Goal: Check status: Check status

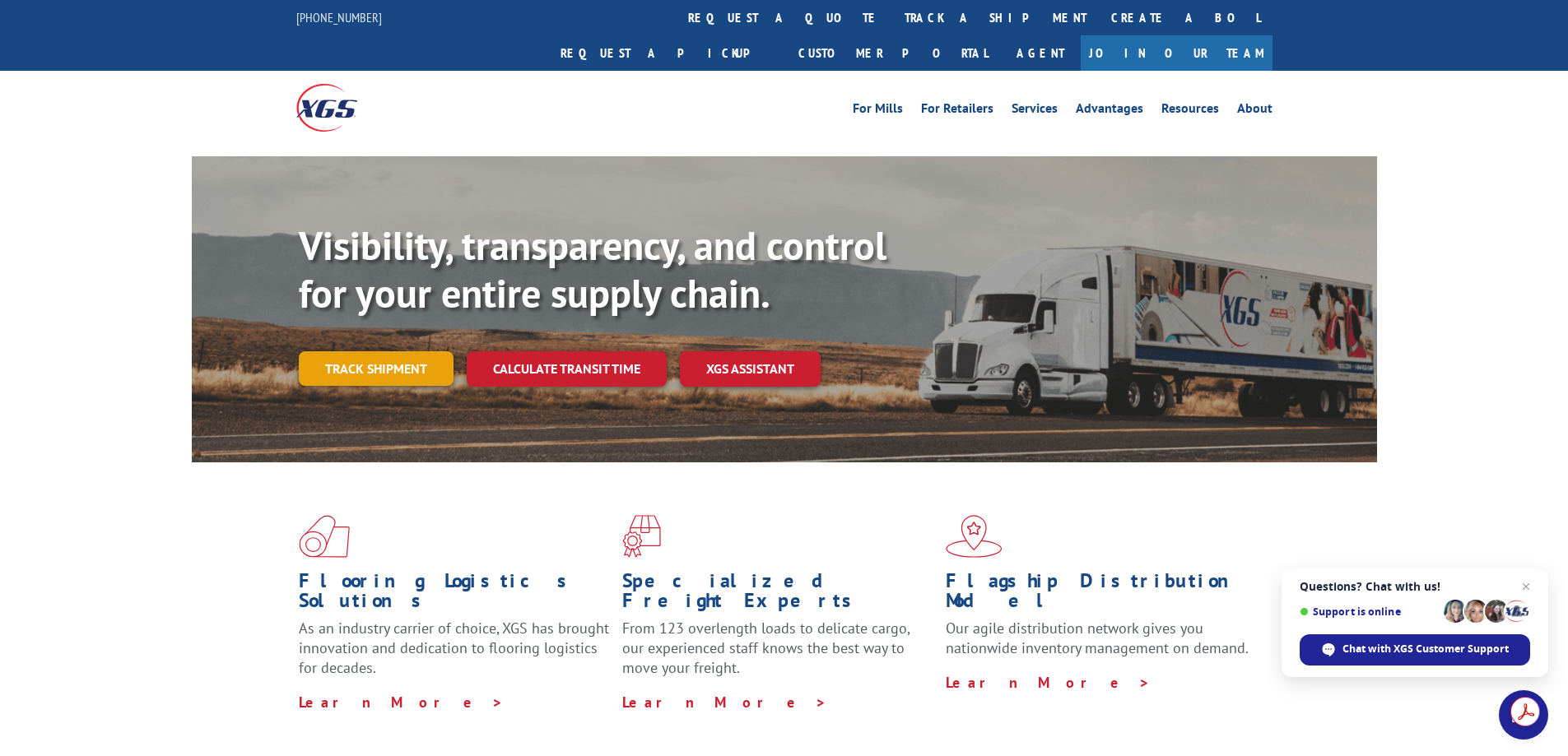
click at [407, 352] on link "Track shipment" at bounding box center [376, 369] width 155 height 35
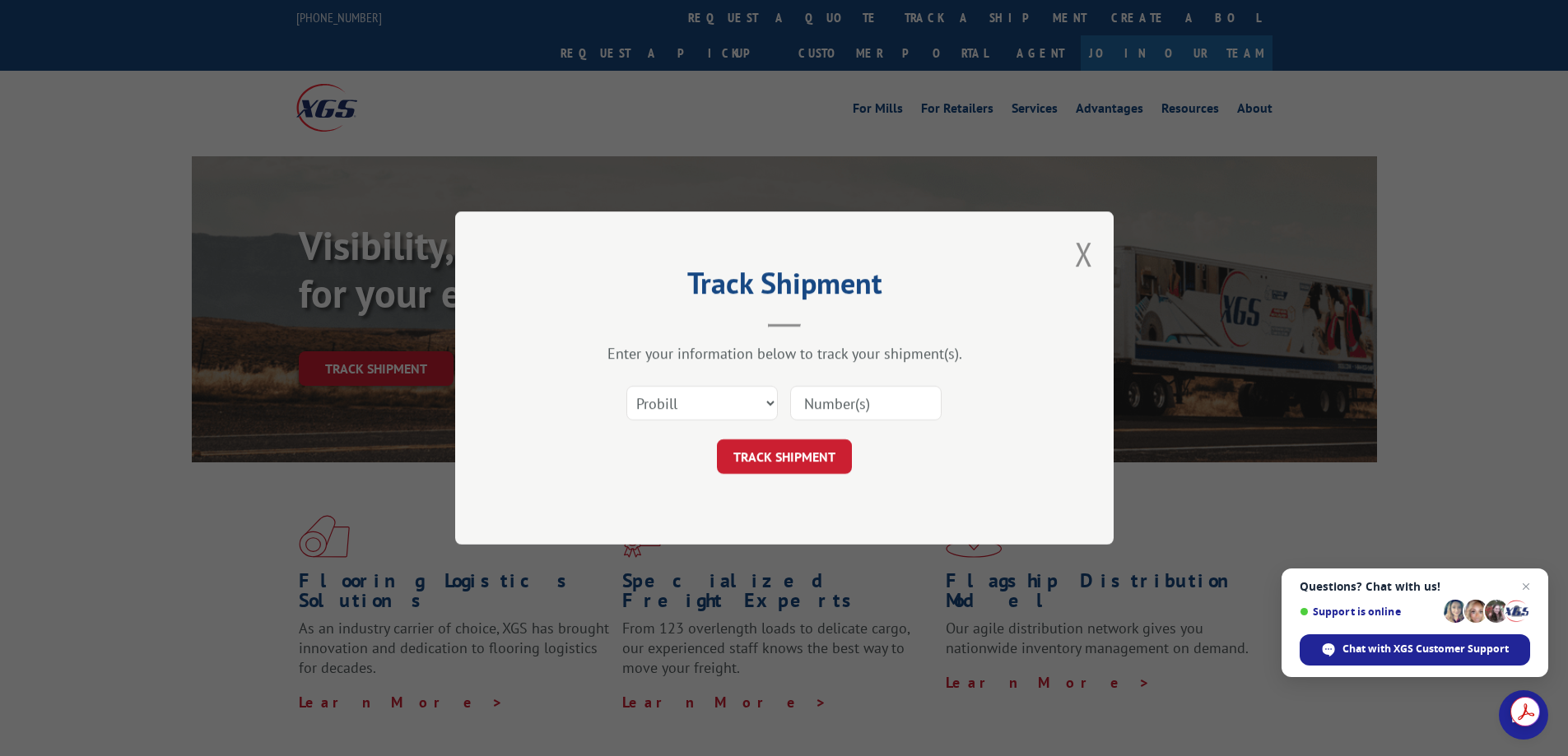
click at [823, 405] on input at bounding box center [865, 403] width 152 height 35
paste input "17409212"
type input "17409212"
click at [799, 454] on button "TRACK SHIPMENT" at bounding box center [784, 457] width 135 height 35
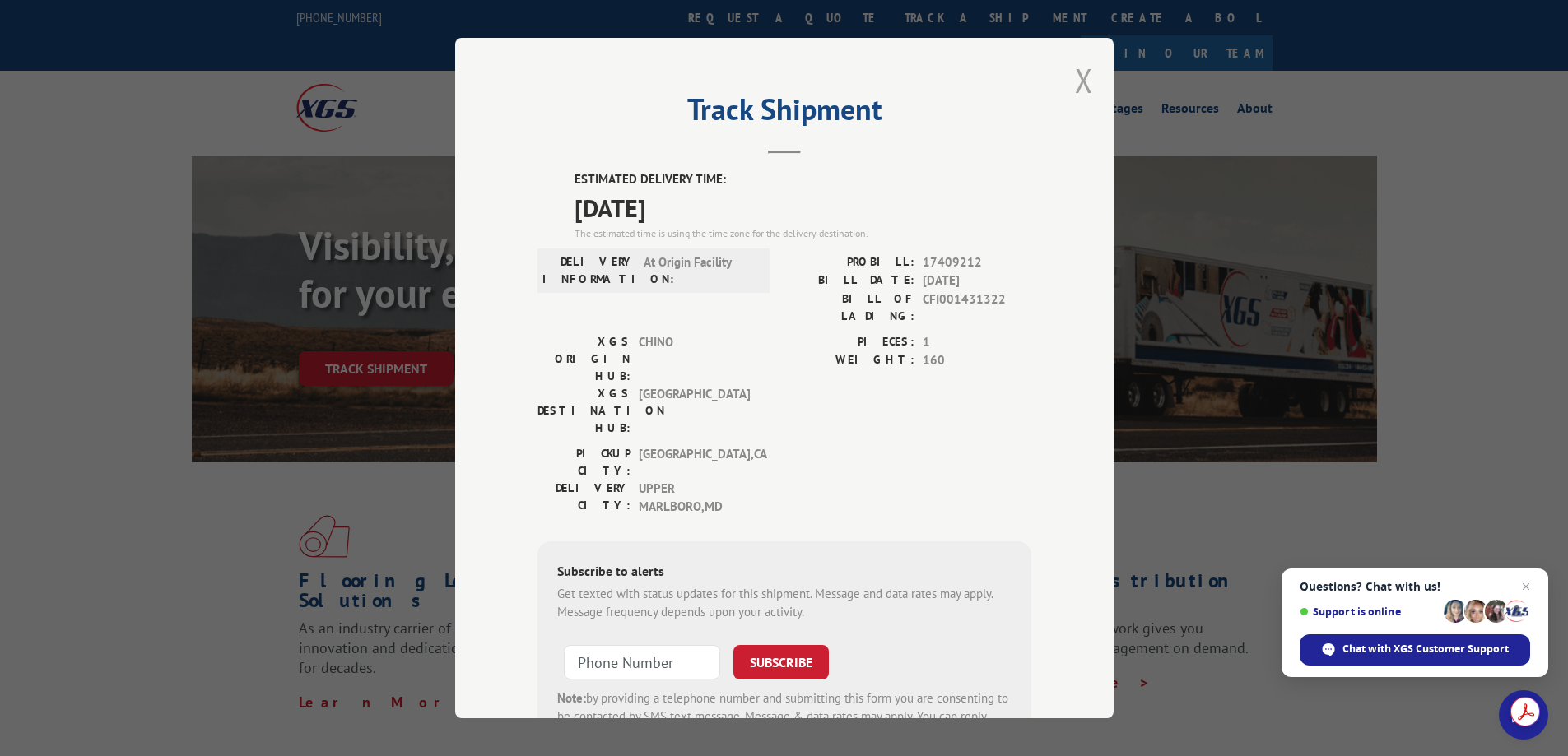
click at [1079, 72] on button "Close modal" at bounding box center [1084, 79] width 18 height 44
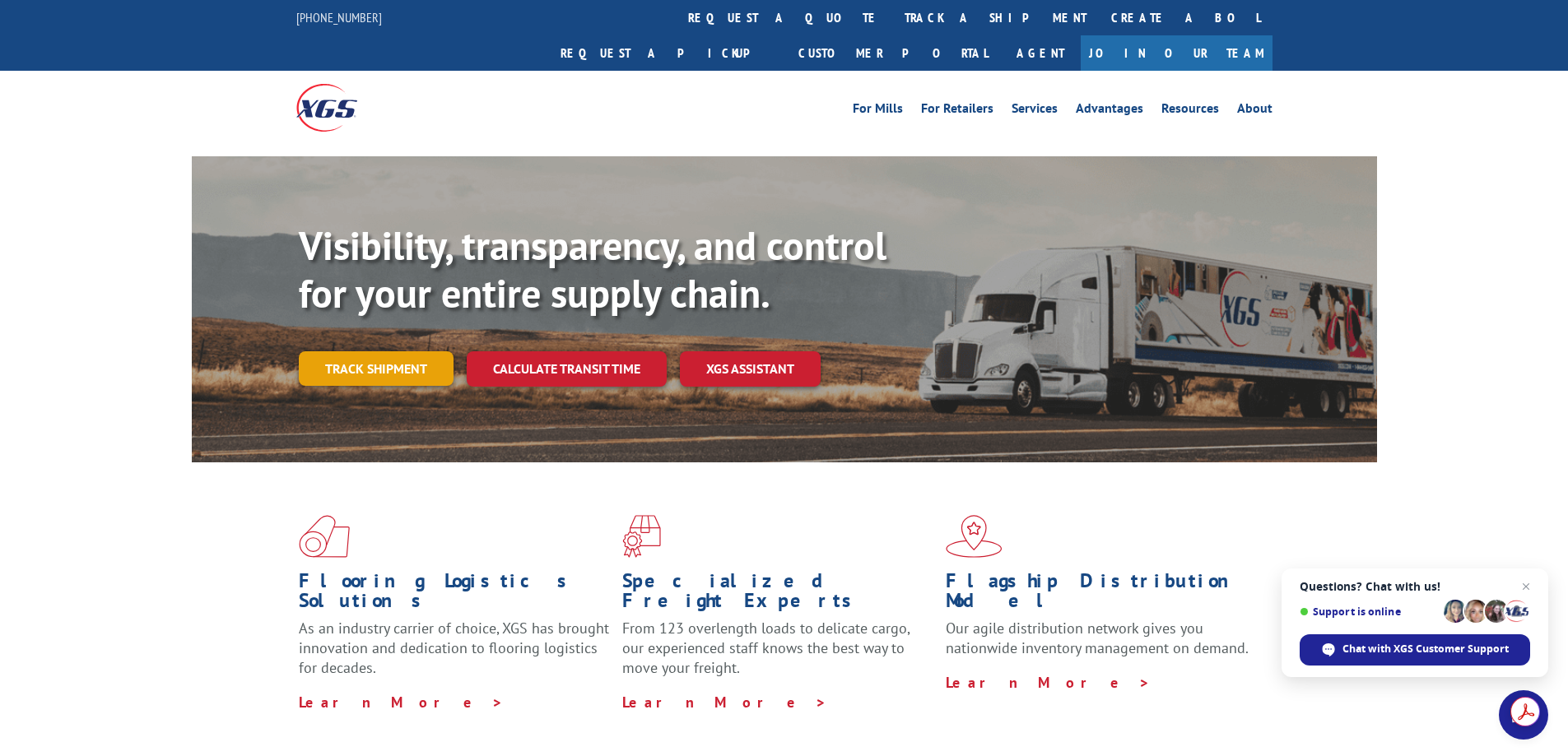
click at [400, 352] on link "Track shipment" at bounding box center [376, 369] width 155 height 35
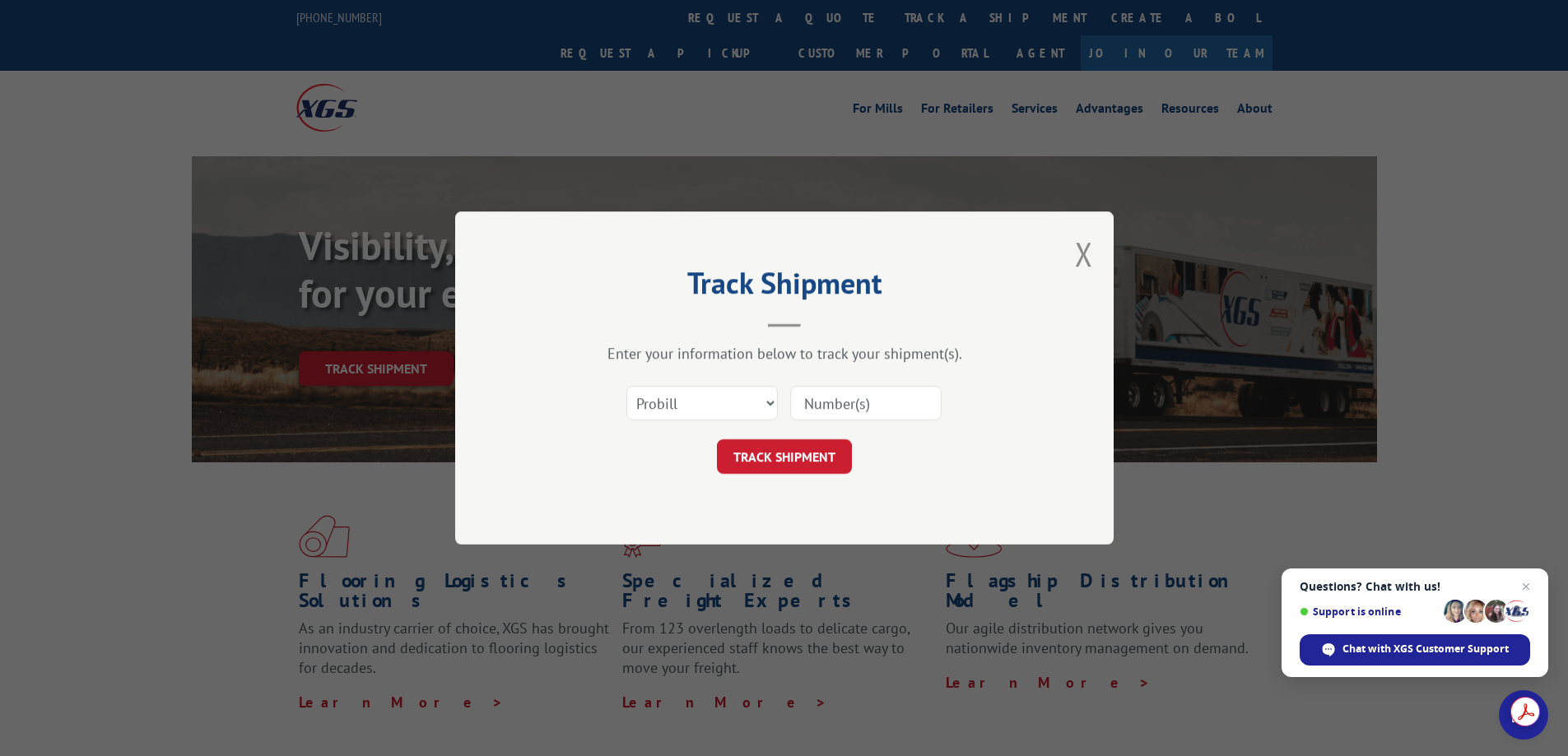
click at [841, 406] on input at bounding box center [865, 403] width 152 height 35
paste input "17409212"
type input "17409212"
click at [769, 459] on button "TRACK SHIPMENT" at bounding box center [784, 457] width 135 height 35
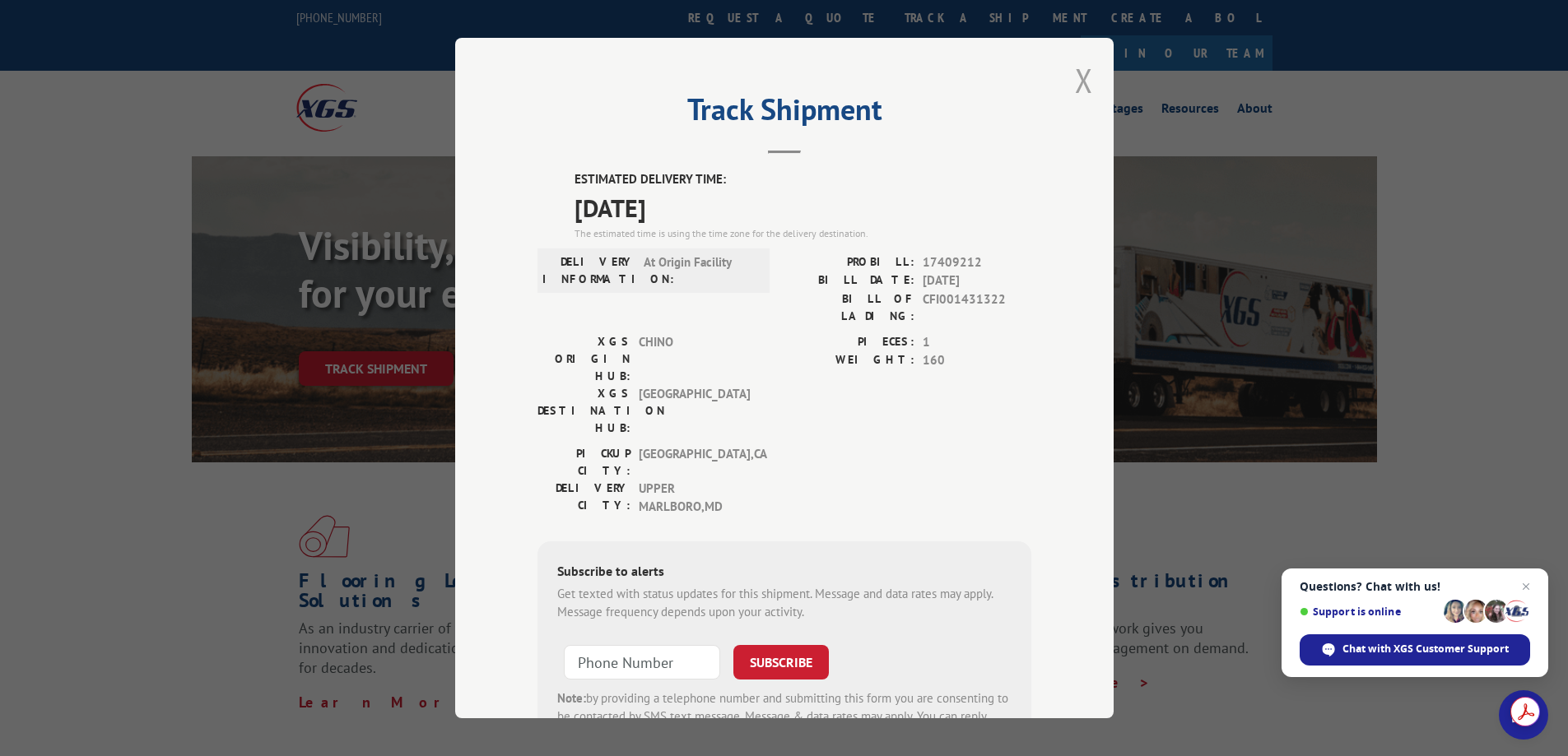
click at [1077, 70] on button "Close modal" at bounding box center [1084, 79] width 18 height 44
